Goal: Task Accomplishment & Management: Complete application form

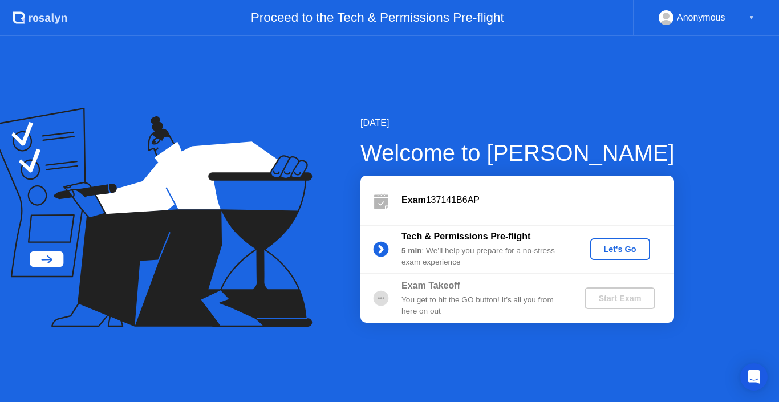
click at [605, 248] on div "Let's Go" at bounding box center [620, 249] width 51 height 9
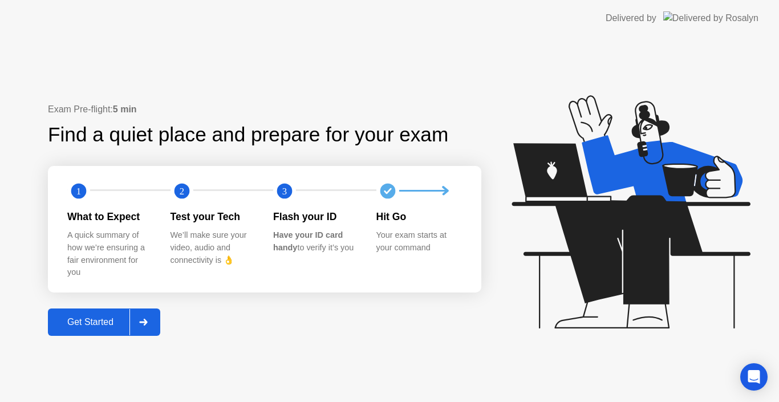
click at [99, 323] on div "Get Started" at bounding box center [90, 322] width 78 height 10
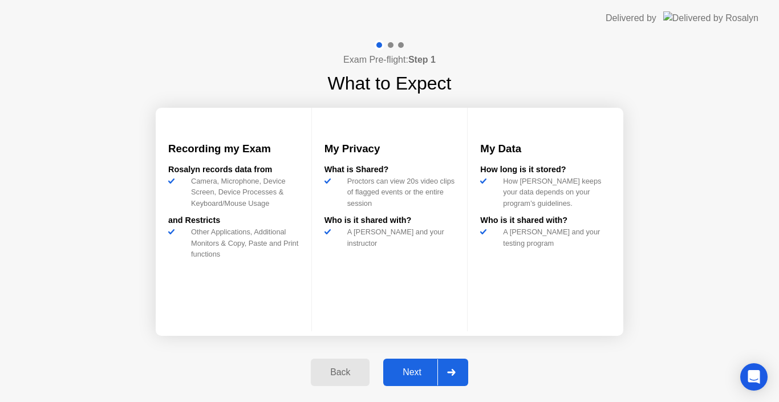
click at [404, 379] on button "Next" at bounding box center [425, 372] width 85 height 27
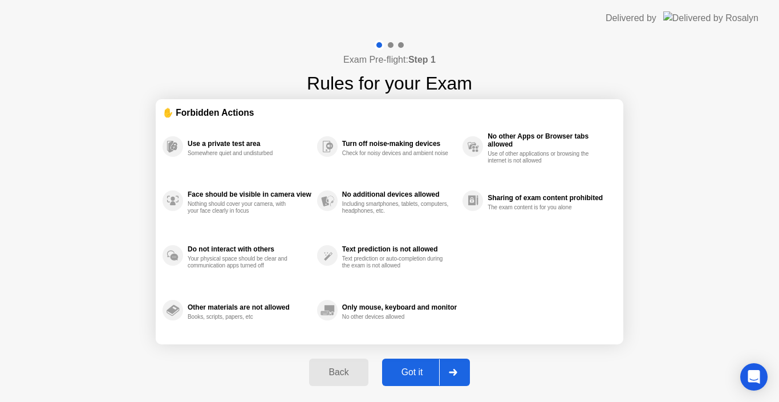
click at [404, 379] on button "Got it" at bounding box center [426, 372] width 88 height 27
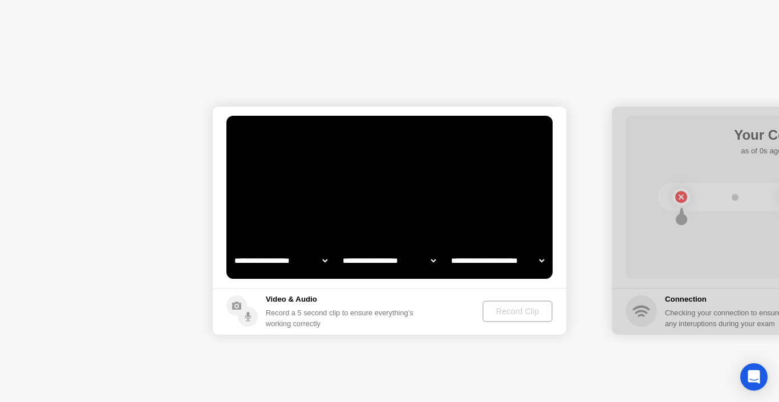
select select "**********"
select select "*******"
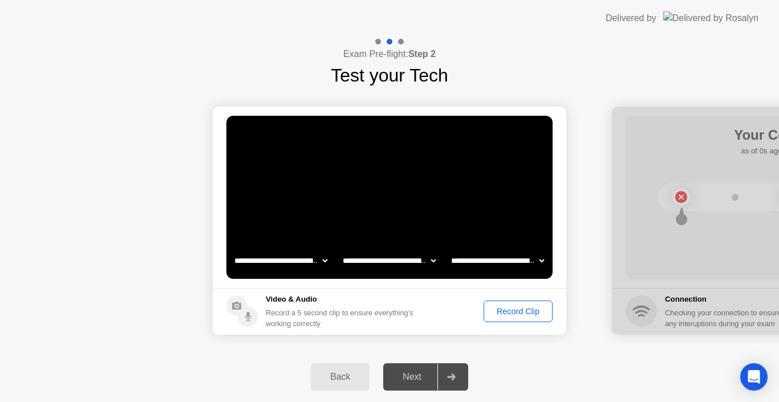
click at [493, 308] on div "Record Clip" at bounding box center [518, 311] width 61 height 9
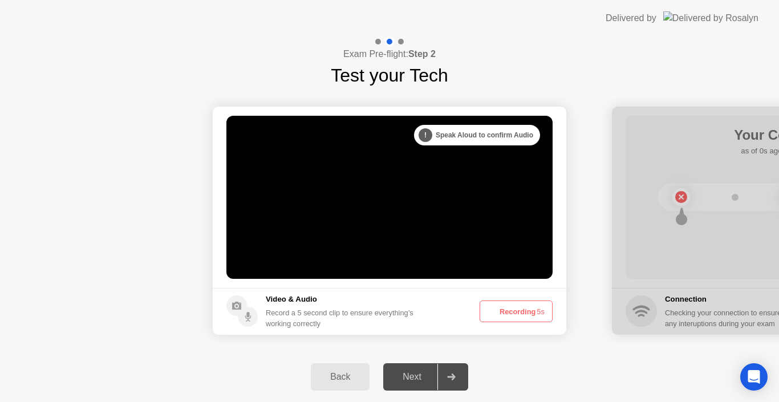
click at [493, 308] on icon at bounding box center [491, 312] width 14 height 14
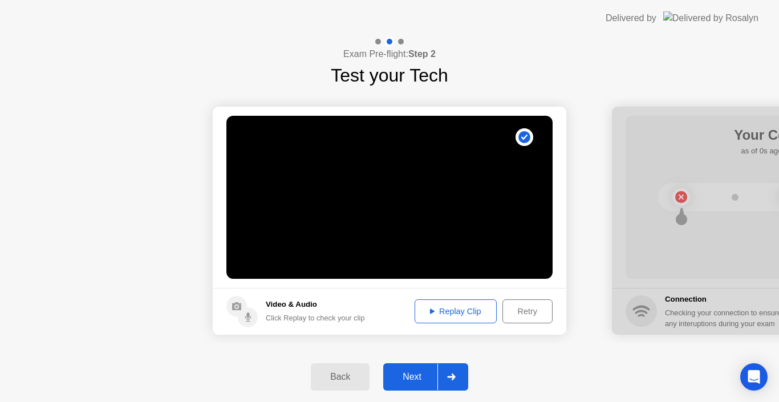
click at [458, 307] on div "Replay Clip" at bounding box center [456, 311] width 74 height 9
click at [402, 375] on div "Next" at bounding box center [412, 377] width 51 height 10
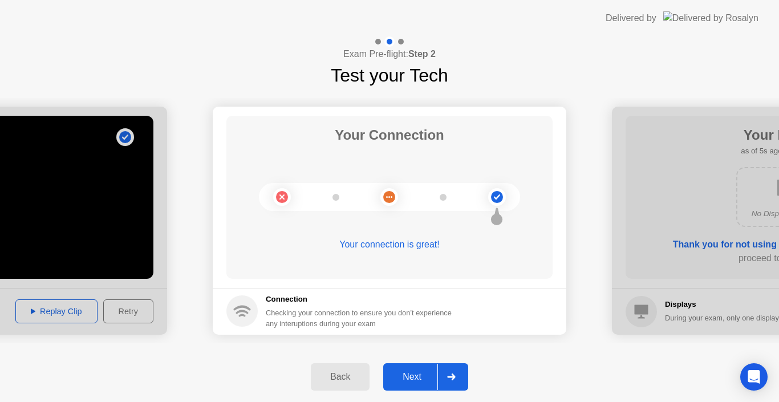
click at [402, 375] on div "Next" at bounding box center [412, 377] width 51 height 10
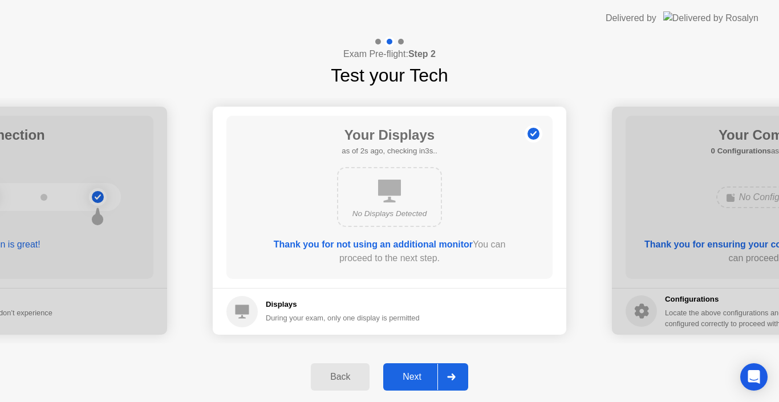
click at [402, 375] on div "Next" at bounding box center [412, 377] width 51 height 10
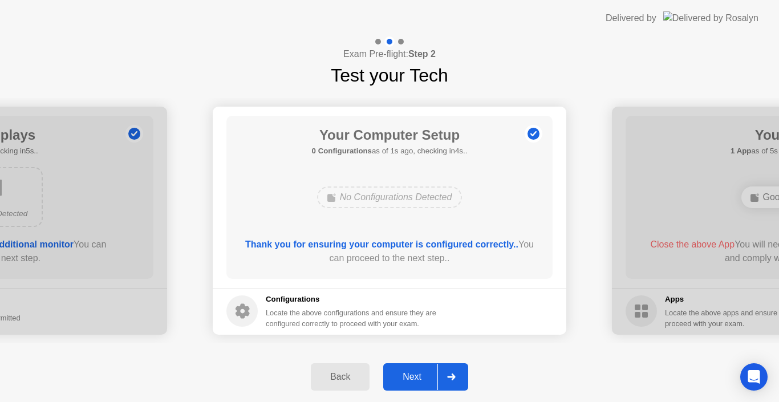
click at [402, 375] on div "Next" at bounding box center [412, 377] width 51 height 10
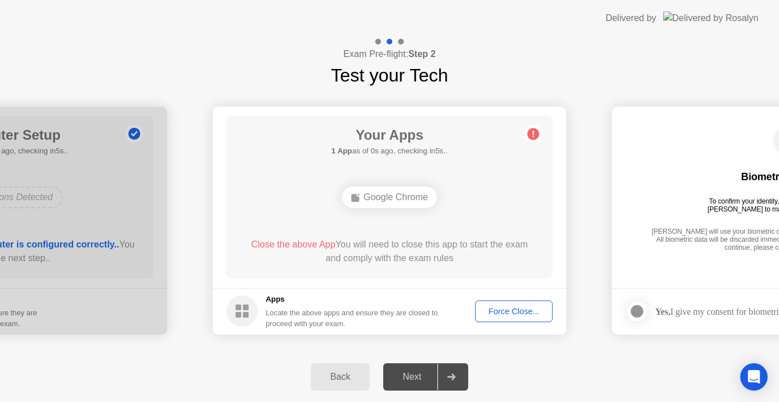
click at [421, 375] on div "Next" at bounding box center [412, 377] width 51 height 10
click at [297, 245] on span "Close the above App" at bounding box center [293, 245] width 84 height 10
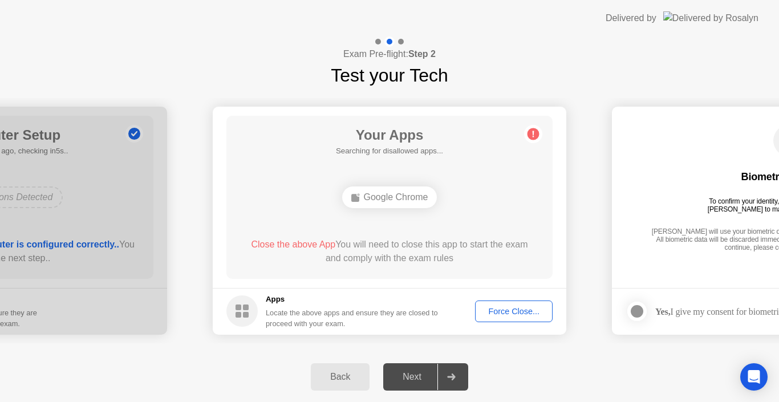
click at [516, 313] on div "Force Close..." at bounding box center [514, 311] width 70 height 9
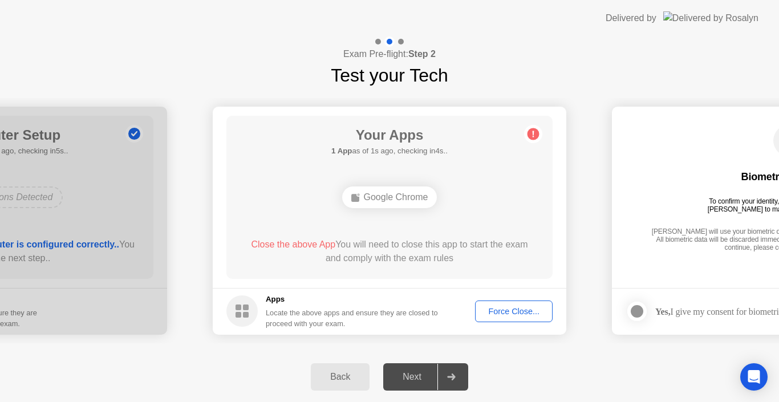
click at [393, 199] on div "Google Chrome" at bounding box center [389, 198] width 95 height 22
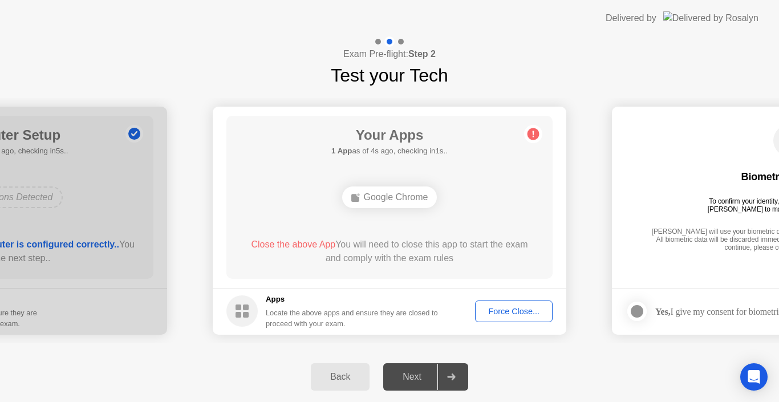
click at [393, 199] on div "Google Chrome" at bounding box center [389, 198] width 95 height 22
click at [391, 248] on div "Close the above App You will need to close this app to start the exam and compl…" at bounding box center [390, 251] width 294 height 27
click at [393, 194] on div "Google Chrome" at bounding box center [389, 198] width 95 height 22
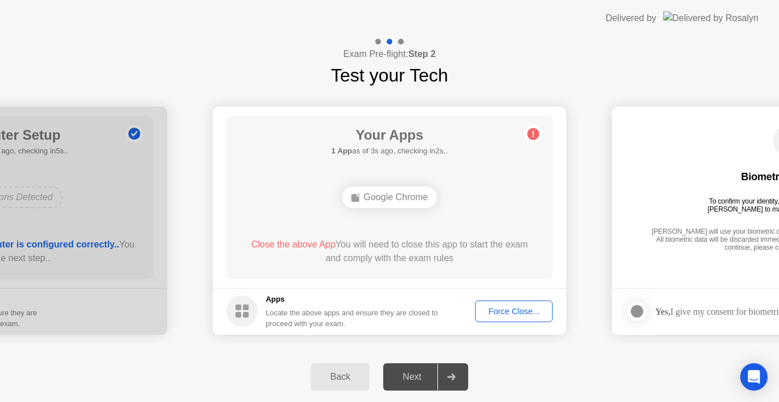
click at [377, 204] on div "Google Chrome" at bounding box center [389, 198] width 95 height 22
drag, startPoint x: 377, startPoint y: 204, endPoint x: 309, endPoint y: 241, distance: 77.4
click at [309, 241] on div "Your Apps 1 App as of 4s ago, checking in1s.. Google Chrome Close the above App…" at bounding box center [389, 197] width 326 height 163
click at [309, 241] on span "Close the above App" at bounding box center [293, 245] width 84 height 10
click at [506, 311] on div "Force Close..." at bounding box center [514, 311] width 70 height 9
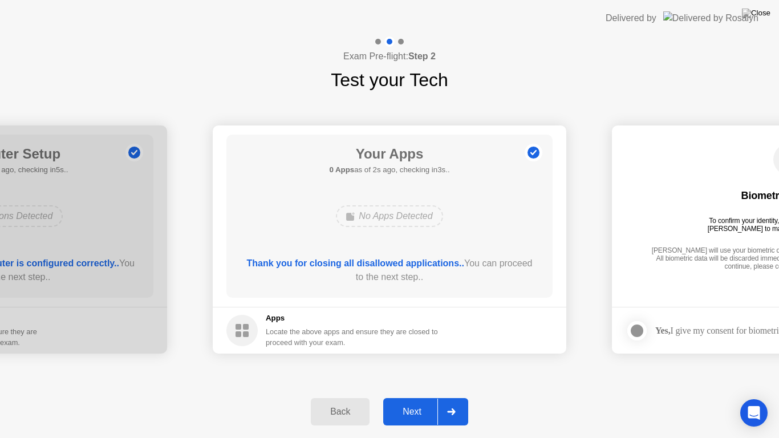
click at [419, 402] on div "Next" at bounding box center [412, 412] width 51 height 10
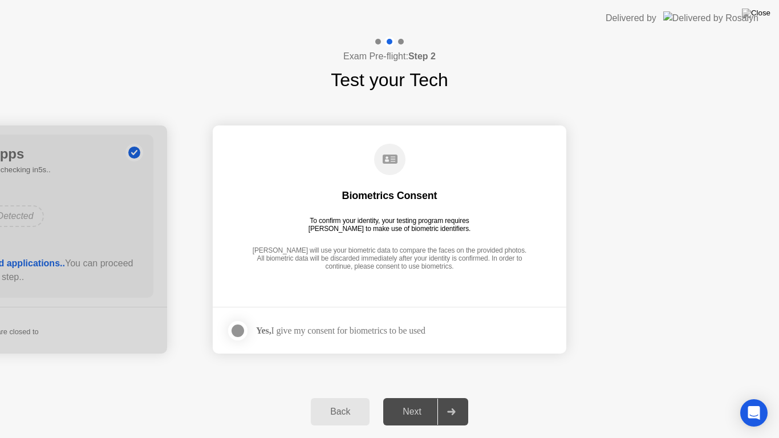
click at [237, 334] on div at bounding box center [238, 331] width 14 height 14
click at [410, 402] on button "Next" at bounding box center [425, 411] width 85 height 27
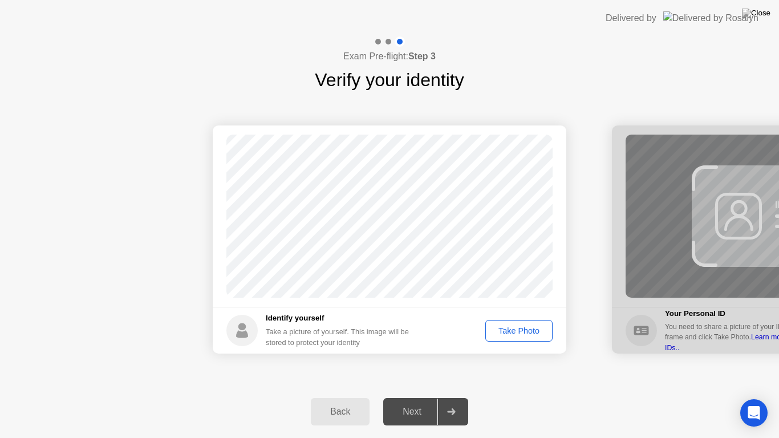
click at [510, 330] on div "Take Photo" at bounding box center [518, 330] width 59 height 9
click at [406, 402] on div "Next" at bounding box center [412, 412] width 51 height 10
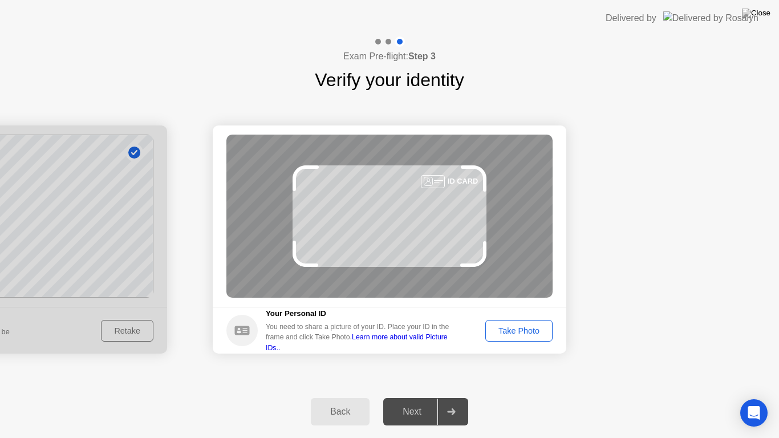
click at [448, 369] on div "Success Photo is correctly taken Identify yourself Take a picture of yourself. …" at bounding box center [389, 240] width 779 height 292
click at [495, 327] on div "Take Photo" at bounding box center [518, 330] width 59 height 9
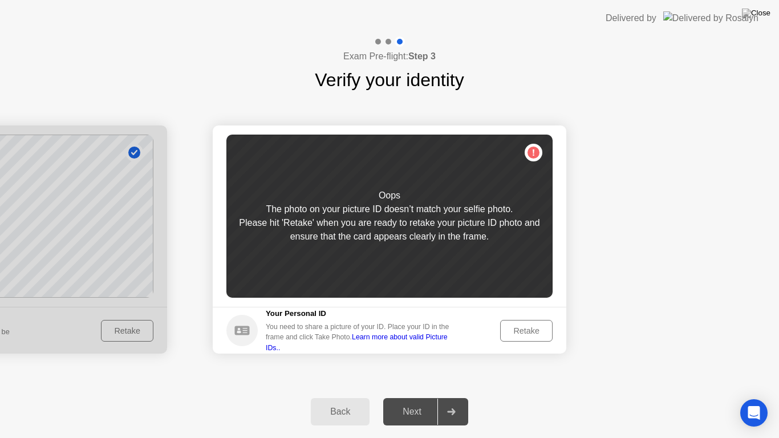
click at [522, 328] on div "Retake" at bounding box center [526, 330] width 44 height 9
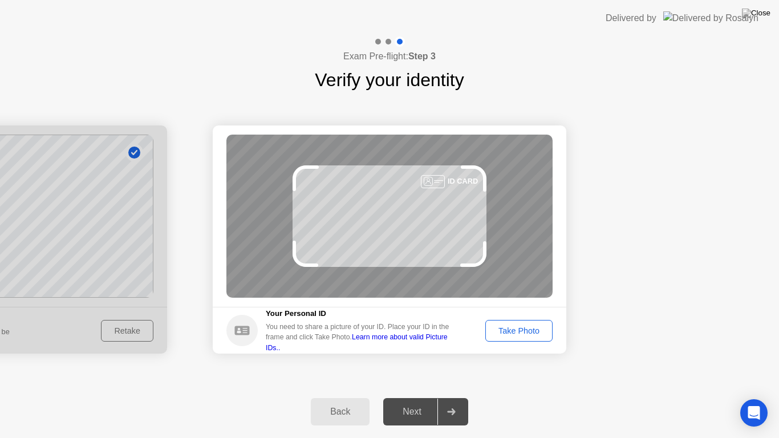
click at [522, 328] on div "Take Photo" at bounding box center [518, 330] width 59 height 9
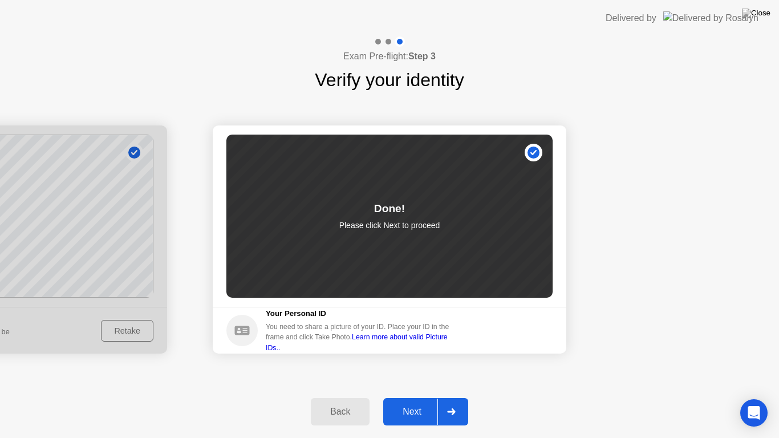
click at [403, 402] on div "Next" at bounding box center [412, 412] width 51 height 10
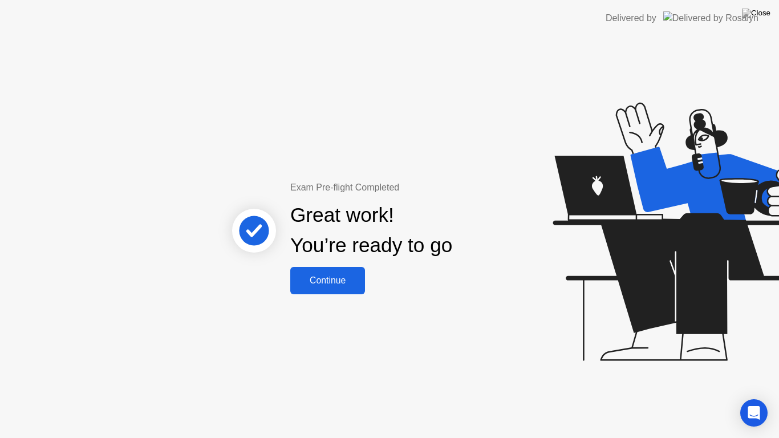
click at [319, 283] on div "Continue" at bounding box center [328, 281] width 68 height 10
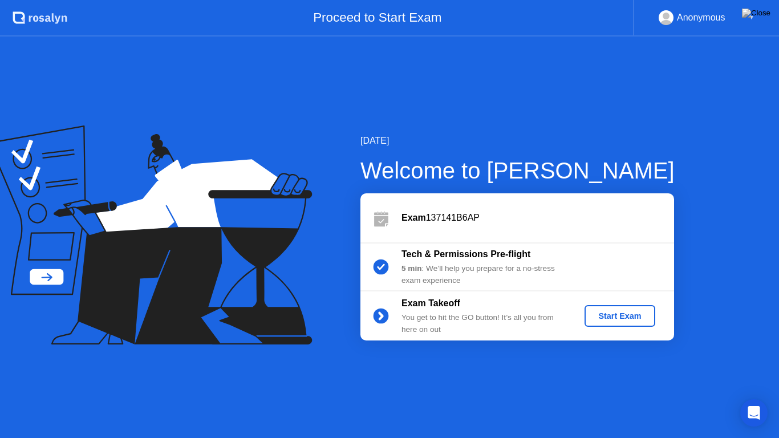
click at [607, 311] on div "Start Exam" at bounding box center [619, 315] width 61 height 9
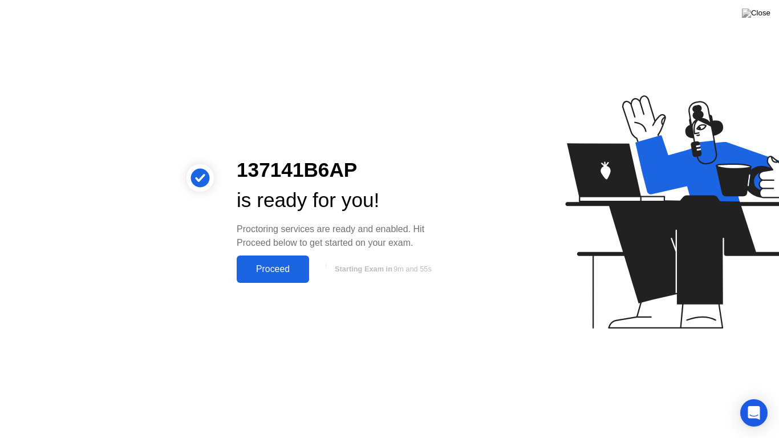
click at [277, 268] on div "Proceed" at bounding box center [273, 269] width 66 height 10
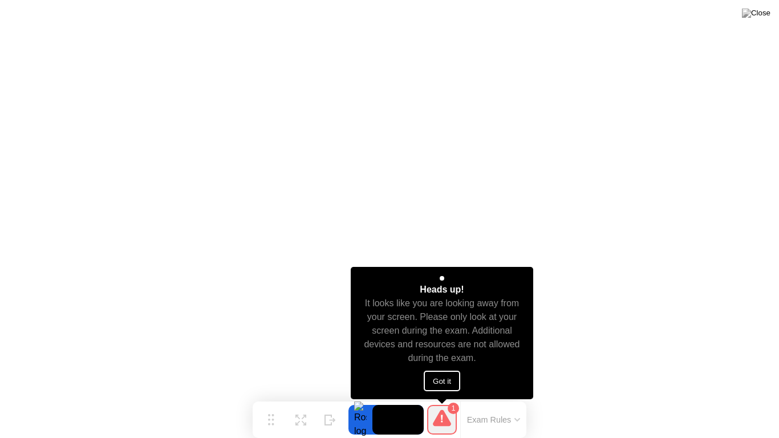
click at [444, 378] on button "Got it" at bounding box center [442, 381] width 37 height 21
